Goal: Task Accomplishment & Management: Manage account settings

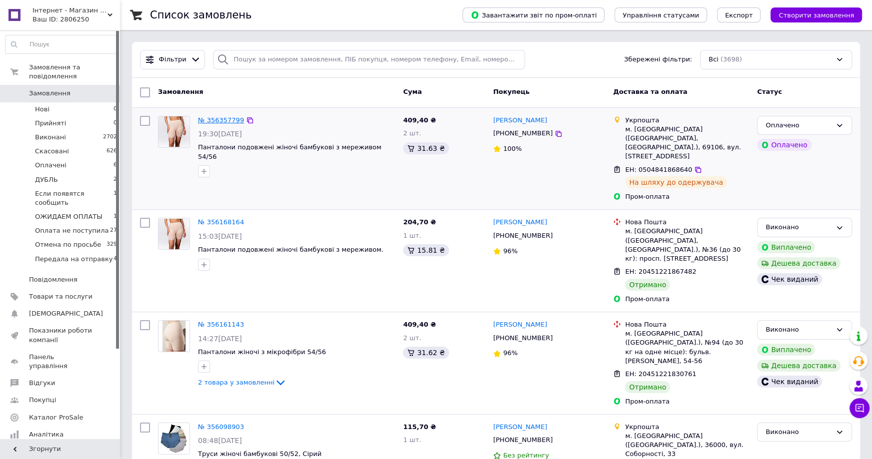
click at [215, 117] on link "№ 356357799" at bounding box center [221, 119] width 46 height 7
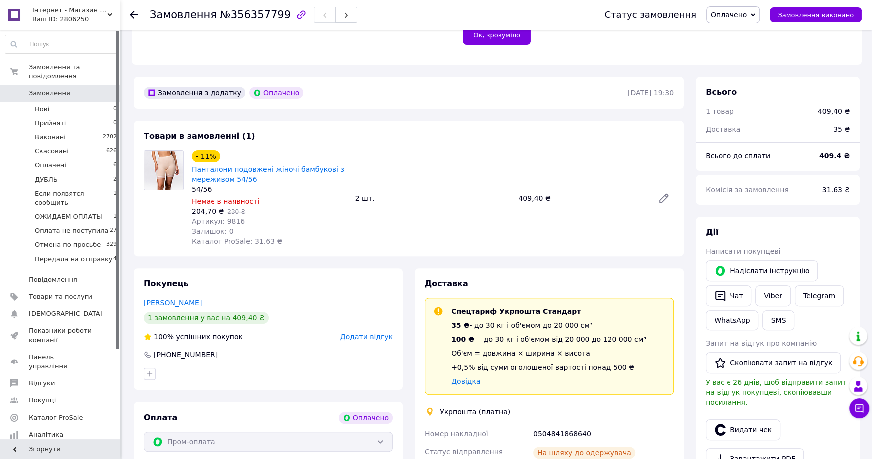
scroll to position [345, 0]
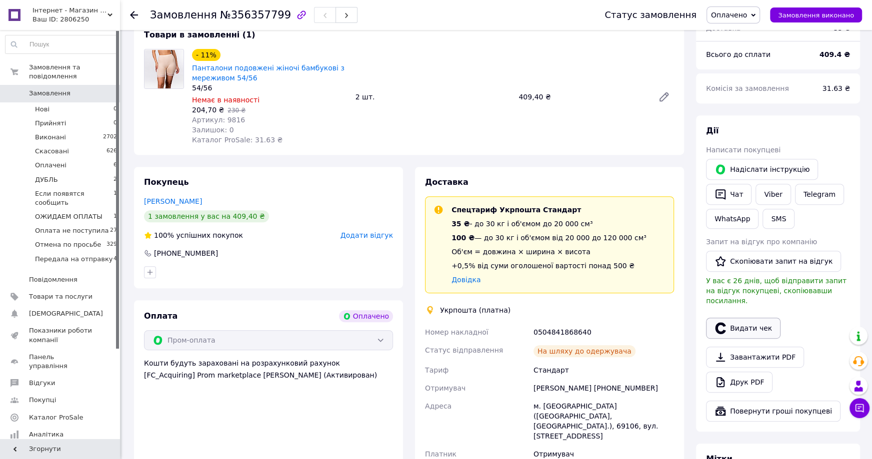
click at [747, 318] on button "Видати чек" at bounding box center [743, 328] width 74 height 21
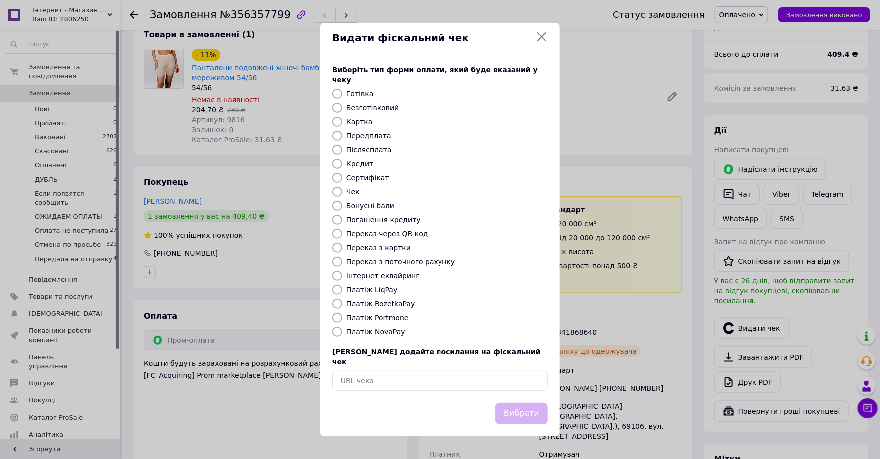
click at [395, 307] on label "Платіж RozetkaPay" at bounding box center [380, 304] width 68 height 8
click at [342, 307] on input "Платіж RozetkaPay" at bounding box center [337, 304] width 10 height 10
radio input "true"
click at [524, 403] on button "Вибрати" at bounding box center [522, 413] width 52 height 21
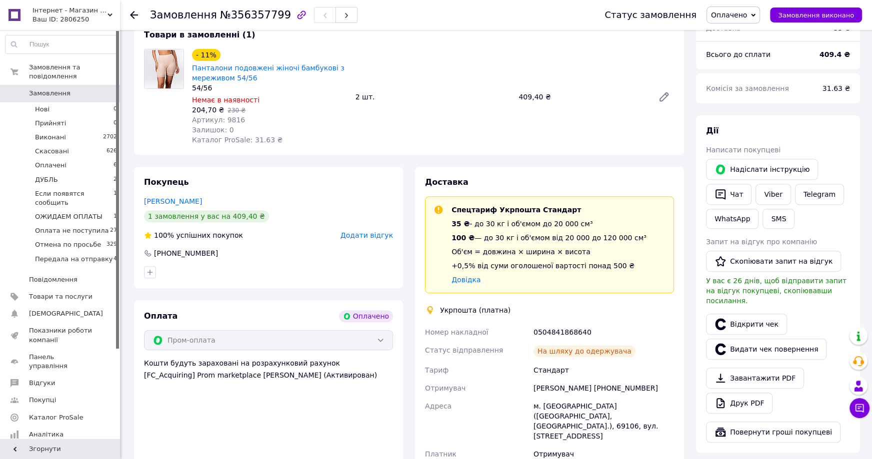
click at [48, 95] on span "Замовлення" at bounding box center [49, 93] width 41 height 9
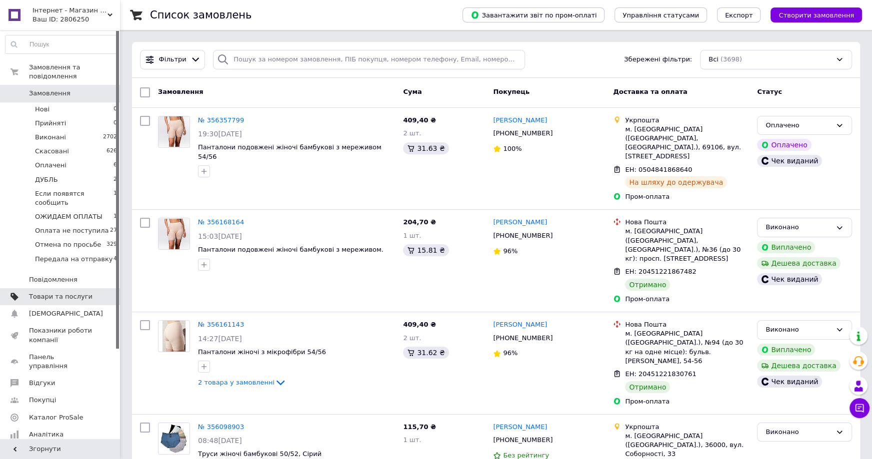
click at [62, 288] on link "Товари та послуги" at bounding box center [61, 296] width 123 height 17
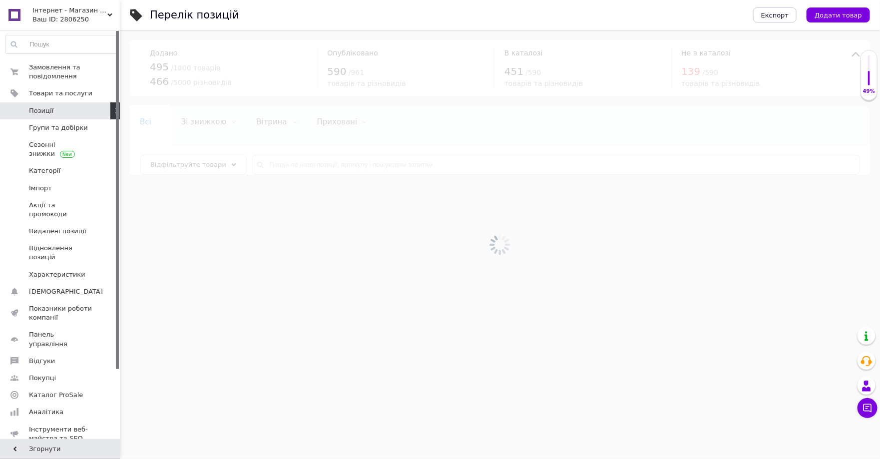
click at [324, 164] on div at bounding box center [500, 244] width 761 height 429
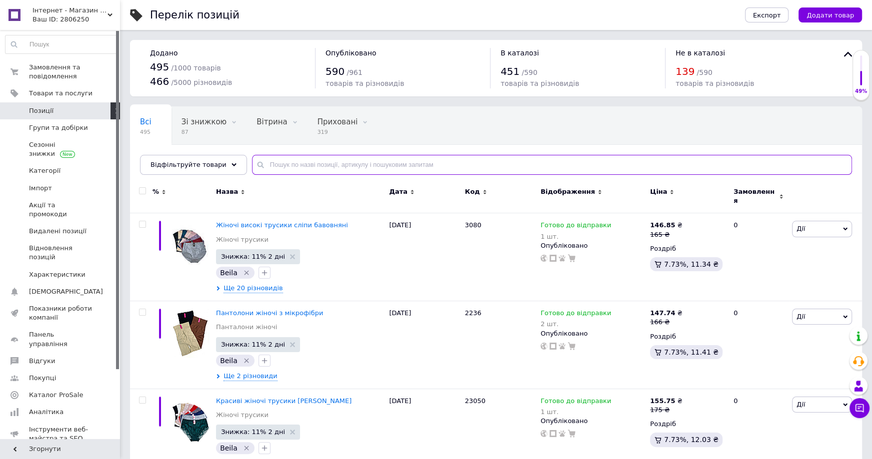
click at [326, 162] on input "text" at bounding box center [552, 165] width 600 height 20
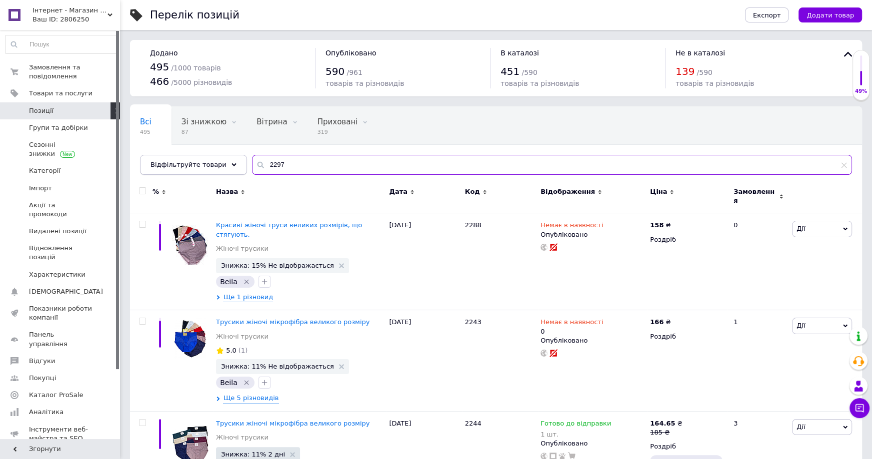
drag, startPoint x: 294, startPoint y: 169, endPoint x: 207, endPoint y: 162, distance: 87.7
click at [207, 162] on div "Відфільтруйте товари 2297" at bounding box center [496, 165] width 712 height 20
type input "2297"
click at [843, 162] on icon at bounding box center [844, 165] width 6 height 6
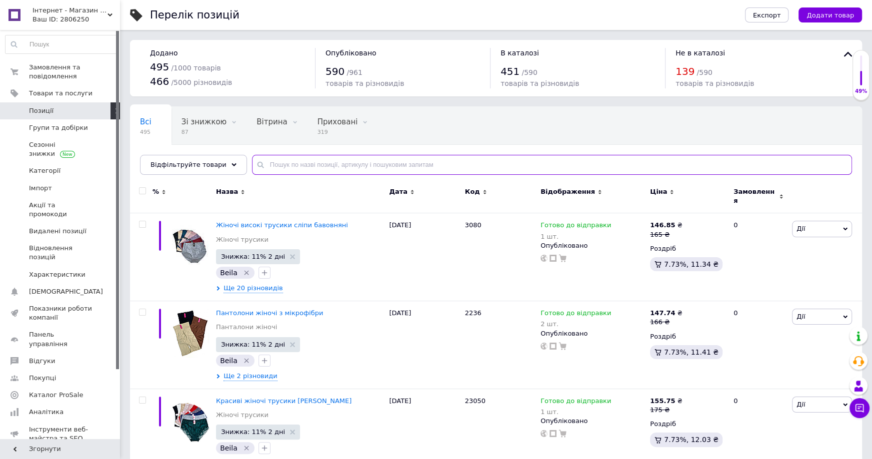
click at [394, 164] on input "text" at bounding box center [552, 165] width 600 height 20
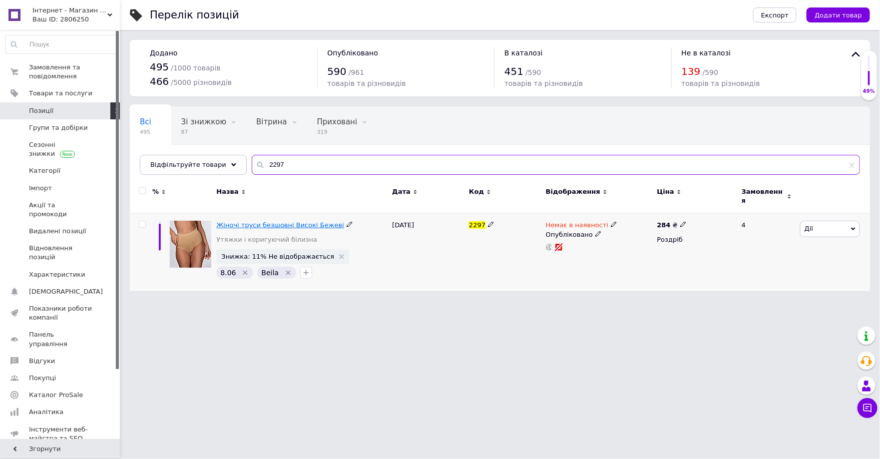
type input "2297"
click at [299, 221] on span "Жіночі труси безшовні Високі Бежеві" at bounding box center [279, 224] width 127 height 7
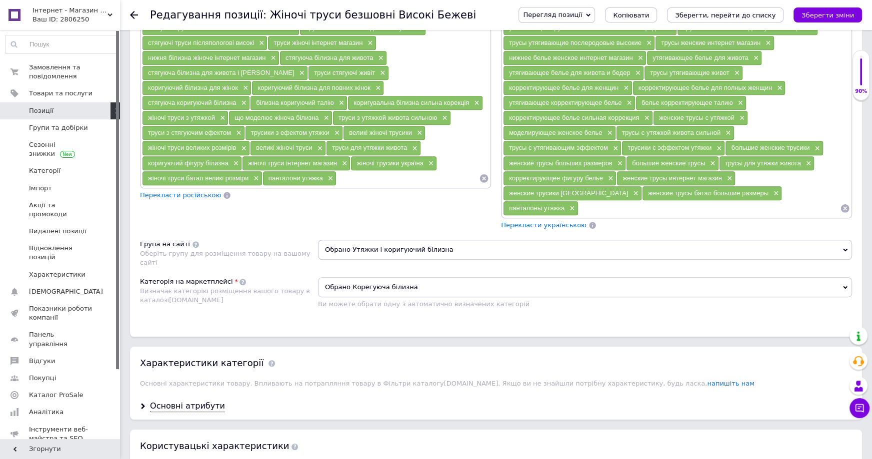
scroll to position [987, 0]
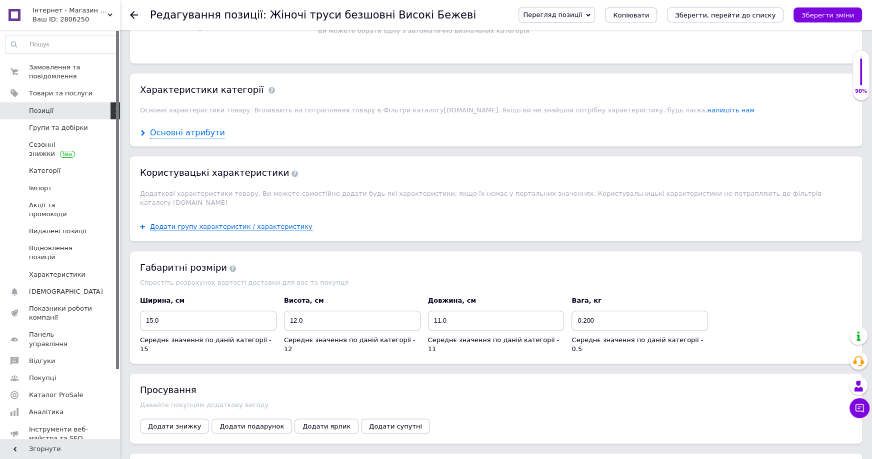
click at [179, 127] on div "Основні атрибути" at bounding box center [187, 132] width 75 height 11
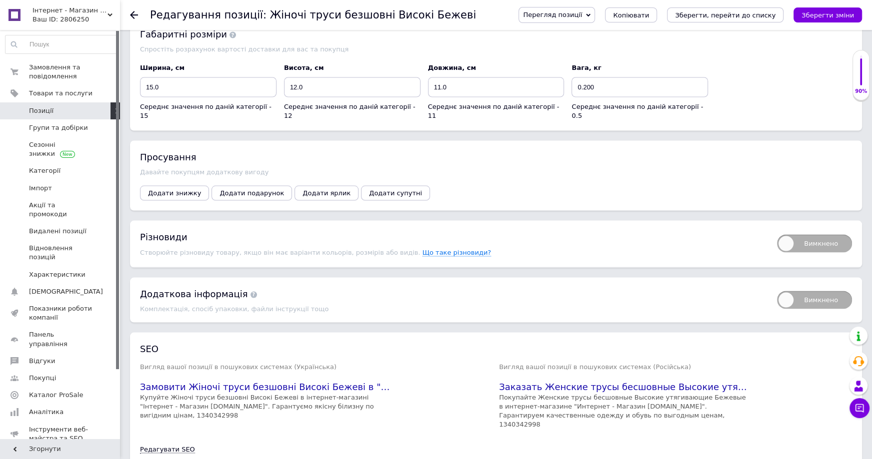
scroll to position [1692, 0]
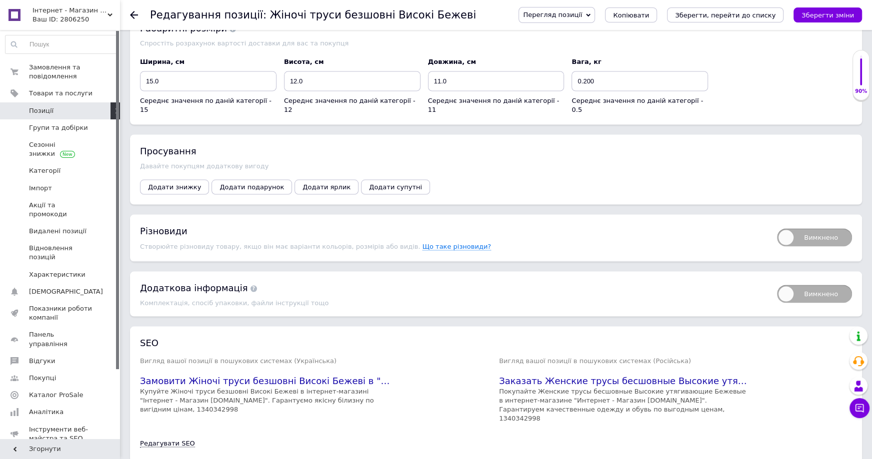
click at [826, 228] on span "Вимкнено" at bounding box center [814, 237] width 75 height 18
click at [777, 222] on input "Вимкнено" at bounding box center [773, 225] width 6 height 6
checkbox input "true"
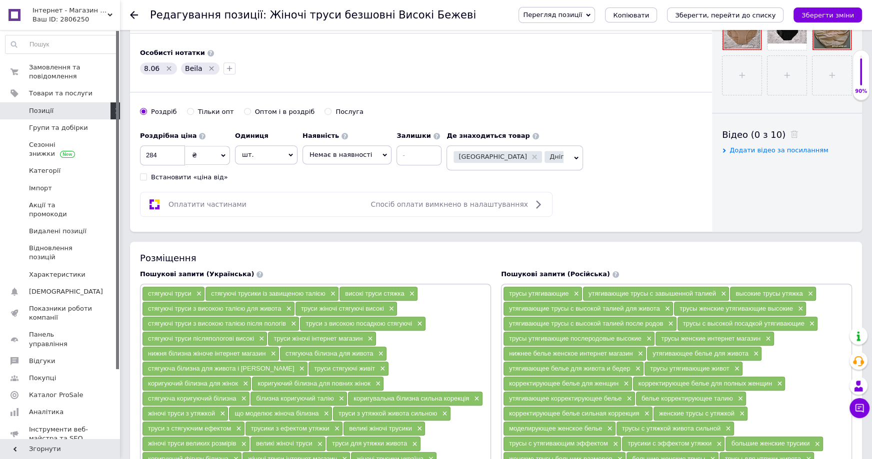
scroll to position [403, 0]
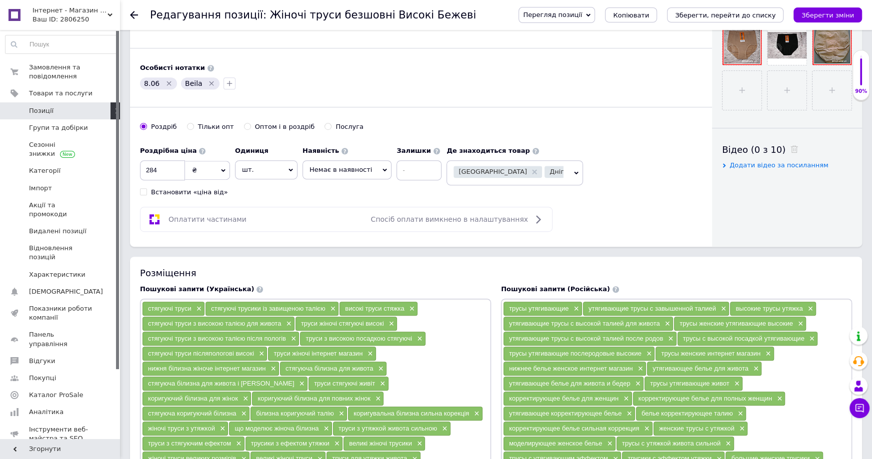
click at [342, 172] on span "Немає в наявності" at bounding box center [346, 169] width 89 height 19
click at [339, 212] on li "Готово до відправки" at bounding box center [347, 219] width 88 height 14
drag, startPoint x: 412, startPoint y: 166, endPoint x: 351, endPoint y: 157, distance: 61.7
click at [351, 157] on div "Наявність Готово до відправки В наявності Немає в наявності Під замовлення Зали…" at bounding box center [375, 160] width 147 height 39
type input "1"
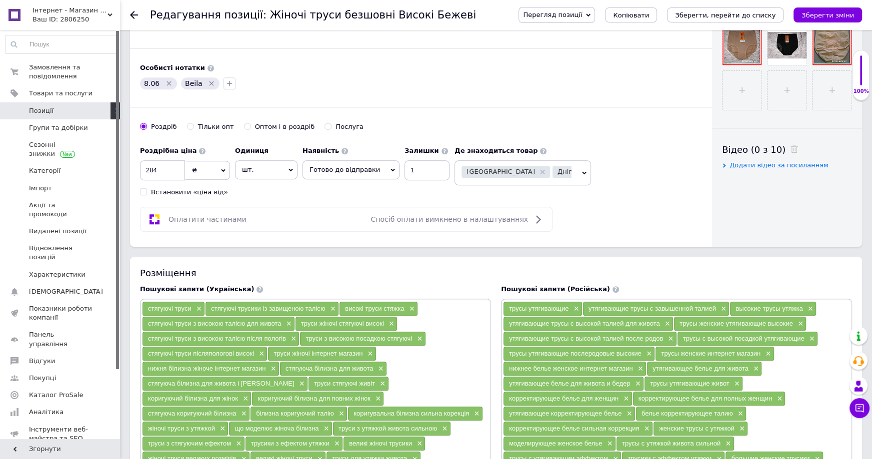
click at [605, 188] on div "Роздрібна ціна 284 ₴ $ EUR CHF GBP ¥ PLN ₸ MDL HUF KGS CNY TRY KRW lei Встанови…" at bounding box center [421, 168] width 562 height 55
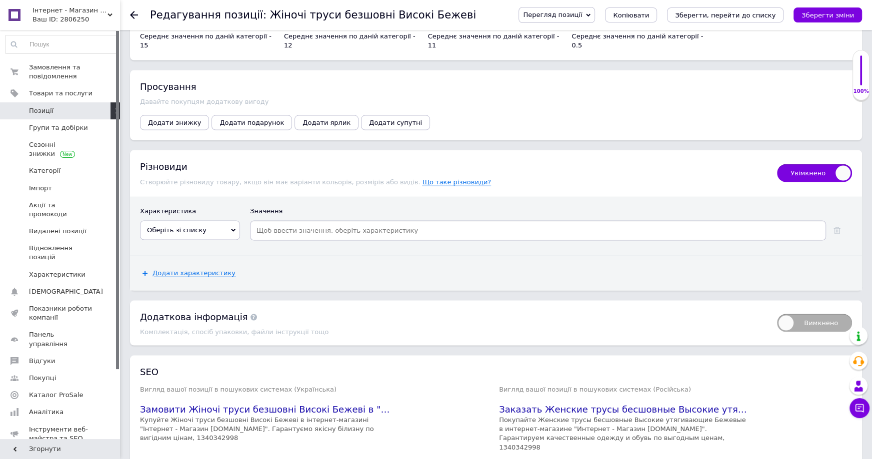
scroll to position [1754, 0]
click at [230, 222] on span "Оберіть зі списку" at bounding box center [190, 231] width 100 height 19
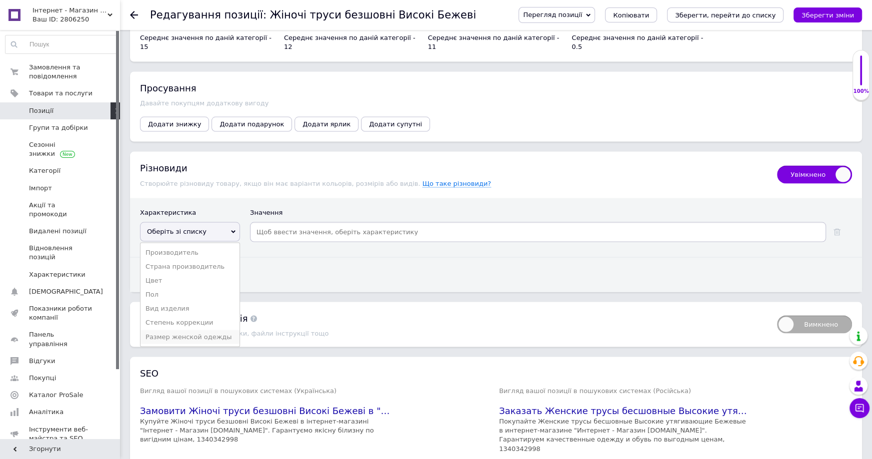
click at [198, 330] on li "Размер женской одежды" at bounding box center [189, 337] width 99 height 14
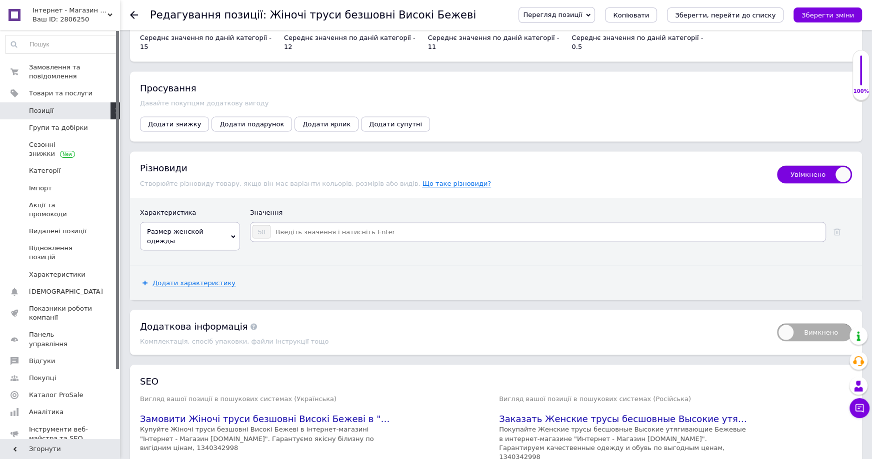
click at [312, 225] on input at bounding box center [547, 232] width 553 height 15
type input "52"
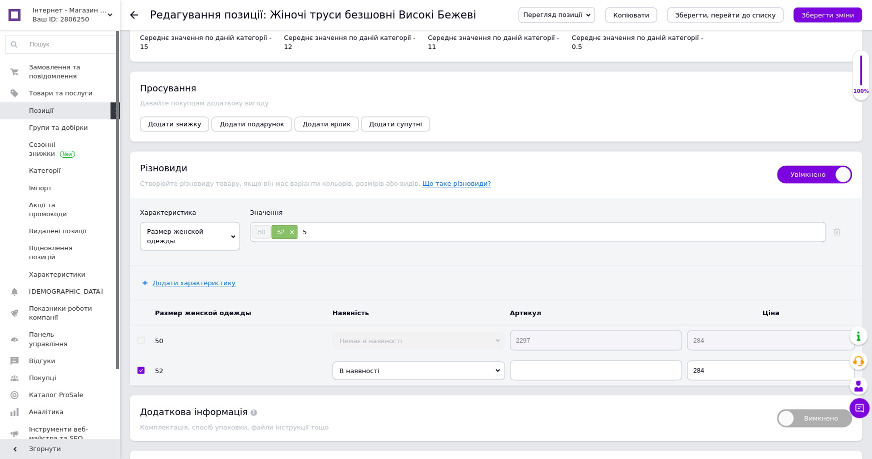
type input "54"
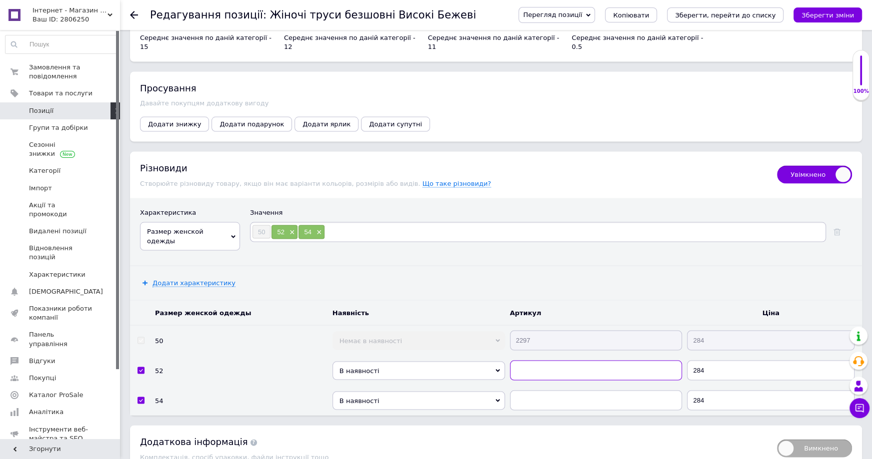
click at [529, 361] on input "text" at bounding box center [596, 371] width 172 height 20
paste input "2297"
type input "2297"
click at [540, 391] on input "text" at bounding box center [596, 401] width 172 height 20
paste input "2297"
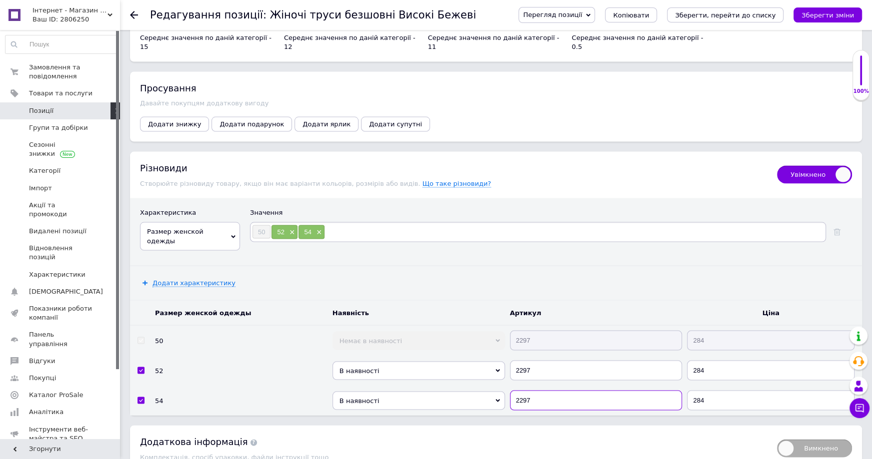
type input "2297"
click at [429, 362] on span "В наявності" at bounding box center [418, 371] width 172 height 18
click at [413, 407] on li "Готово до відправки" at bounding box center [418, 413] width 172 height 12
click at [418, 392] on span "В наявності" at bounding box center [418, 401] width 172 height 18
click at [407, 437] on li "Готово до відправки" at bounding box center [418, 443] width 172 height 12
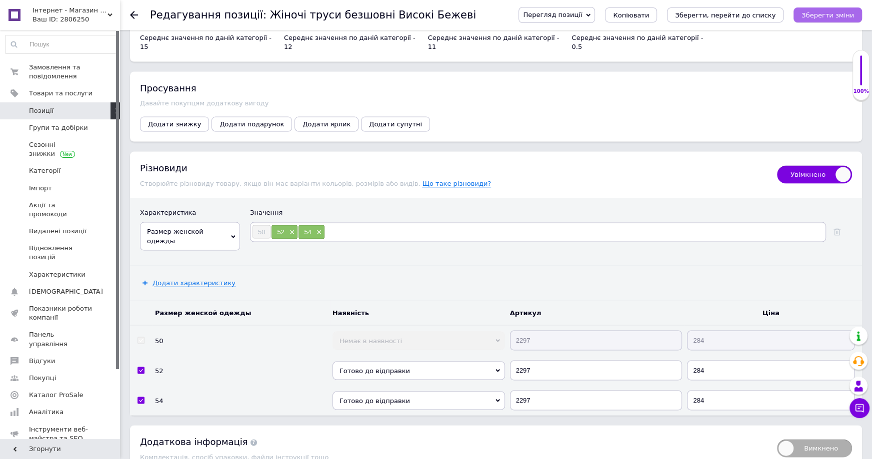
click at [807, 14] on icon "Зберегти зміни" at bounding box center [827, 14] width 52 height 7
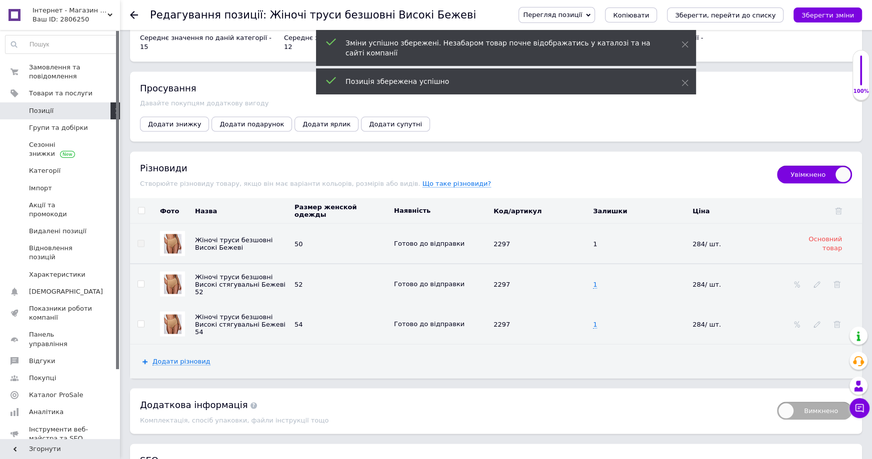
click at [59, 113] on span "Позиції" at bounding box center [60, 110] width 63 height 9
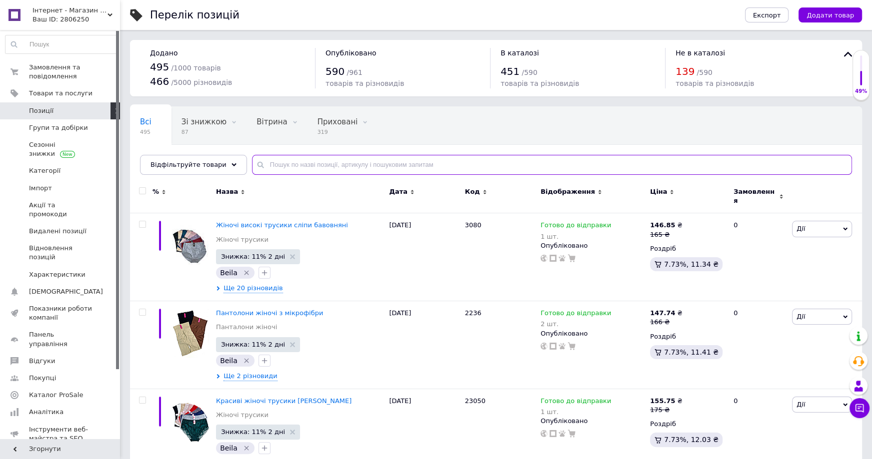
click at [279, 160] on input "text" at bounding box center [552, 165] width 600 height 20
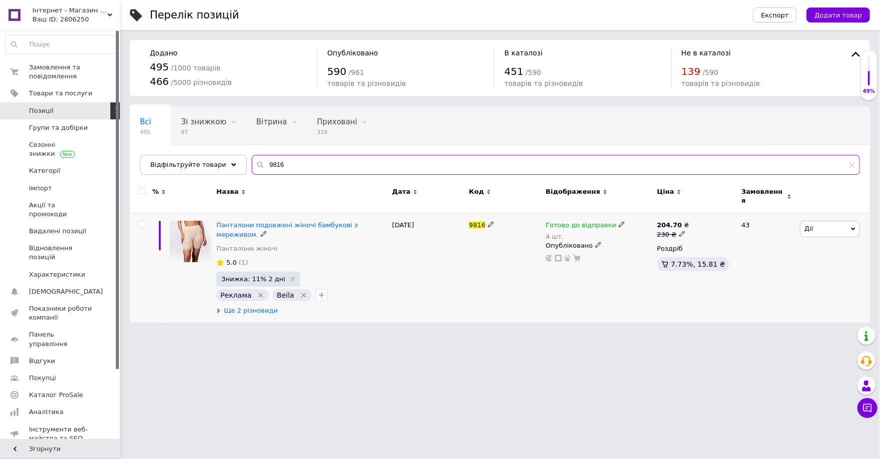
type input "9816"
click at [263, 306] on span "Ще 2 різновиди" at bounding box center [251, 310] width 54 height 9
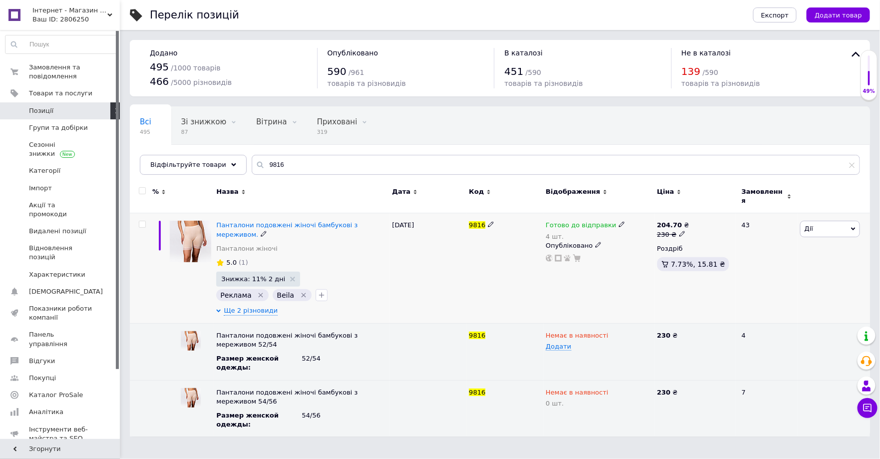
click at [619, 221] on icon at bounding box center [622, 224] width 6 height 6
click at [741, 244] on div "Залишки" at bounding box center [690, 248] width 125 height 9
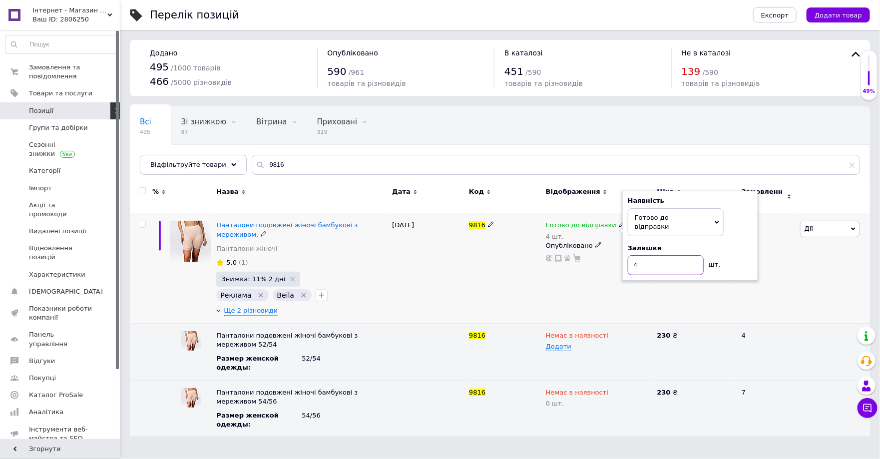
click at [620, 245] on div "Готово до відправки 4 шт. Наявність [PERSON_NAME] до відправки В наявності Нема…" at bounding box center [599, 241] width 106 height 41
type input "10"
click at [613, 332] on icon at bounding box center [614, 335] width 6 height 6
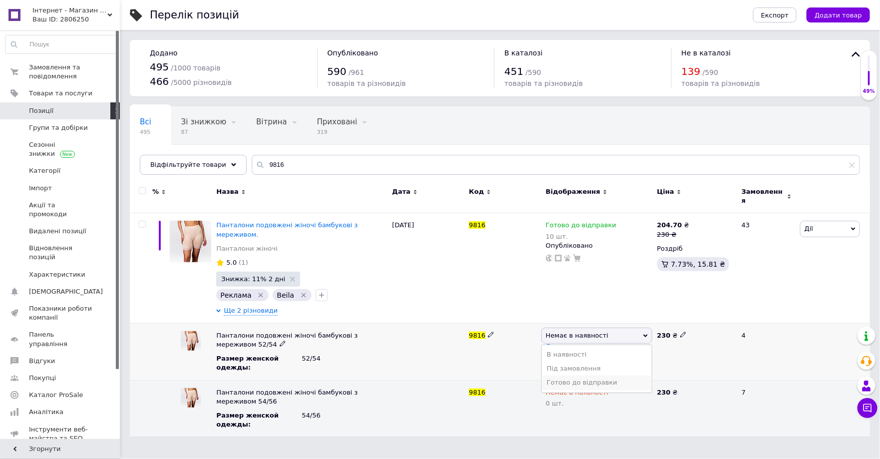
click at [598, 376] on li "Готово до відправки" at bounding box center [597, 383] width 110 height 14
click at [560, 343] on span "Додати" at bounding box center [558, 347] width 25 height 8
type input "6"
click at [575, 345] on input "6" at bounding box center [599, 353] width 106 height 20
click at [582, 352] on div "Готово до відправки 6" at bounding box center [599, 351] width 111 height 57
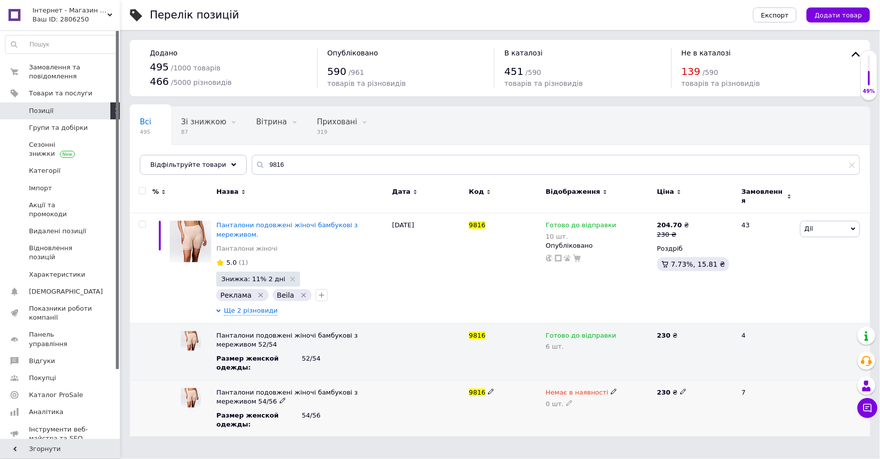
click at [611, 389] on icon at bounding box center [614, 392] width 6 height 6
click at [590, 433] on li "Готово до відправки" at bounding box center [597, 440] width 110 height 14
click at [569, 400] on icon at bounding box center [570, 403] width 6 height 6
drag, startPoint x: 569, startPoint y: 387, endPoint x: 546, endPoint y: 385, distance: 23.0
click at [545, 385] on div "Готово до відправки 0" at bounding box center [599, 408] width 111 height 56
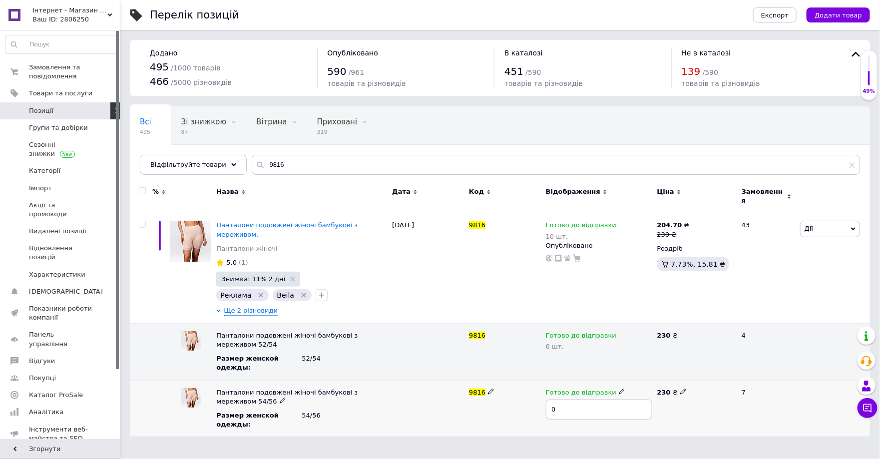
type input "5"
drag, startPoint x: 576, startPoint y: 396, endPoint x: 537, endPoint y: 395, distance: 39.0
click at [537, 395] on div "Панталони подовжені жіночі бамбукові з мереживом 54/56 Размер женской одежды : …" at bounding box center [500, 408] width 741 height 56
click at [535, 397] on div "9816" at bounding box center [505, 408] width 77 height 56
